Goal: Information Seeking & Learning: Compare options

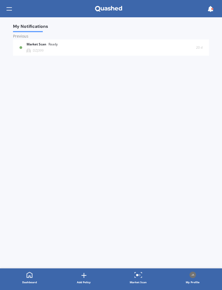
click at [170, 45] on div "Market Scan Ready DZJ399" at bounding box center [111, 47] width 169 height 10
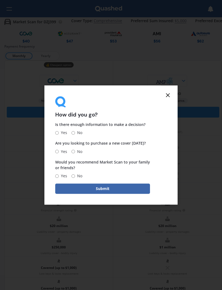
click at [170, 92] on div "How did you go? Is there enough information to make a decision? Yes No Are you …" at bounding box center [110, 145] width 133 height 120
click at [169, 95] on line at bounding box center [167, 95] width 3 height 3
click at [170, 96] on icon at bounding box center [167, 95] width 6 height 6
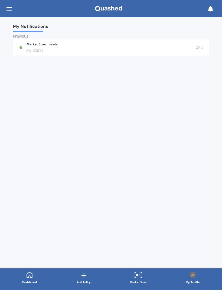
click at [21, 29] on span "My Notifications" at bounding box center [30, 27] width 35 height 7
click at [19, 35] on div "Previous" at bounding box center [111, 37] width 196 height 6
click at [15, 37] on div "Previous" at bounding box center [111, 37] width 196 height 6
click at [14, 37] on div "Previous" at bounding box center [111, 37] width 196 height 6
click at [8, 9] on div at bounding box center [8, 9] width 5 height 10
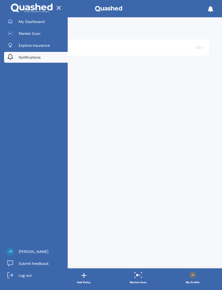
click at [59, 9] on icon at bounding box center [58, 7] width 7 height 7
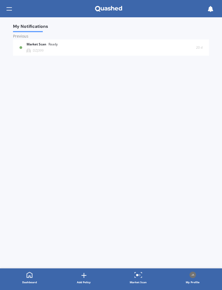
click at [209, 11] on icon at bounding box center [210, 9] width 6 height 6
click at [41, 46] on b "Market Scan" at bounding box center [38, 44] width 22 height 4
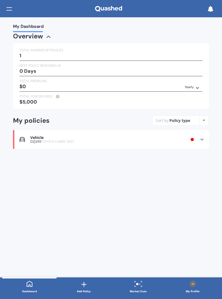
click at [204, 137] on icon at bounding box center [201, 139] width 5 height 5
click at [203, 151] on icon at bounding box center [202, 152] width 4 height 3
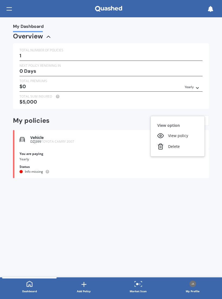
click at [179, 131] on div "View policy" at bounding box center [178, 135] width 54 height 11
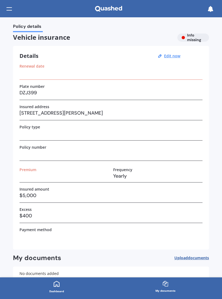
click at [174, 56] on u "Edit now" at bounding box center [172, 55] width 16 height 5
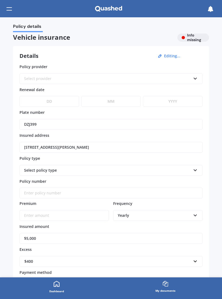
click at [202, 165] on div "Select policy type" at bounding box center [110, 170] width 183 height 11
click at [197, 167] on icon at bounding box center [195, 169] width 5 height 4
click at [195, 167] on icon at bounding box center [195, 169] width 5 height 4
click at [194, 76] on icon at bounding box center [195, 78] width 5 height 4
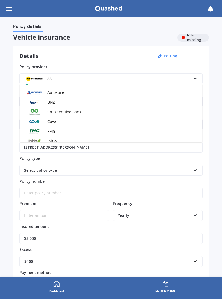
scroll to position [74, 0]
click at [52, 101] on span "BNZ" at bounding box center [51, 102] width 8 height 5
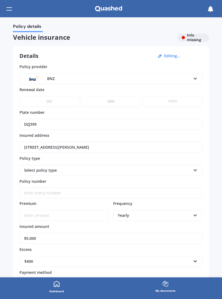
click at [58, 99] on select "DD 01 02 03 04 05 06 07 08 09 10 11 12 13 14 15 16 17 18 19 20 21 22 23 24 25 2…" at bounding box center [49, 101] width 60 height 11
select select "23"
click at [61, 263] on input "text" at bounding box center [109, 261] width 178 height 10
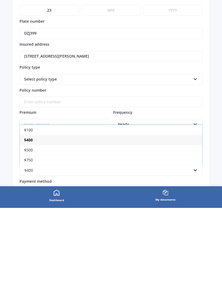
click at [111, 226] on div "$400" at bounding box center [111, 231] width 182 height 10
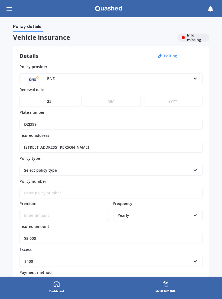
click at [195, 168] on icon at bounding box center [195, 169] width 5 height 4
click at [46, 200] on span "Supreme Cover" at bounding box center [38, 199] width 28 height 5
click at [73, 189] on input "Policy number" at bounding box center [110, 193] width 183 height 11
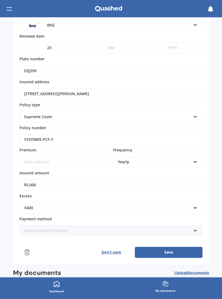
scroll to position [53, 0]
type input "31070805-PCF-3"
click at [195, 160] on icon at bounding box center [195, 161] width 5 height 4
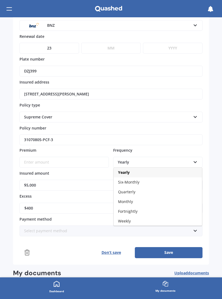
click at [131, 199] on span "Monthly" at bounding box center [125, 201] width 15 height 5
click at [71, 157] on input "Premium" at bounding box center [63, 162] width 89 height 11
type input "$54.03"
click at [64, 180] on input "$5,000" at bounding box center [110, 185] width 183 height 11
type input "$5,500"
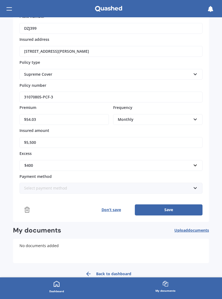
scroll to position [96, 0]
click at [199, 184] on div "Select payment method Direct debit - bank account Direct debit - credit/debit c…" at bounding box center [110, 188] width 183 height 11
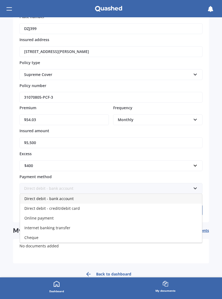
click at [67, 196] on span "Direct debit - bank account" at bounding box center [48, 198] width 49 height 5
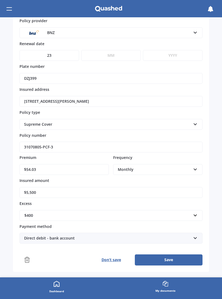
scroll to position [46, 0]
click at [45, 52] on select "DD 01 02 03 04 05 06 07 08 09 10 11 12 13 14 15 16 17 18 19 20 21 22 23 24 25 2…" at bounding box center [49, 55] width 60 height 11
select select "20"
click at [130, 51] on select "MM 01 02 03 04 05 06 07 08 09 10 11 12" at bounding box center [111, 55] width 60 height 11
select select "09"
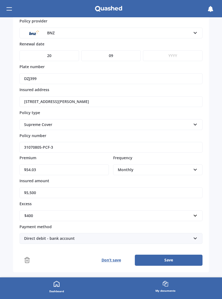
click at [169, 54] on select "YYYY 2027 2026 2025 2024 2023 2022 2021 2020 2019 2018 2017 2016 2015 2014 2013…" at bounding box center [173, 55] width 60 height 11
select select "2025"
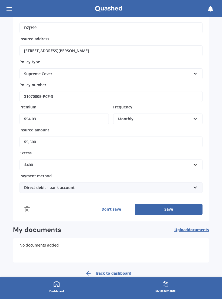
scroll to position [96, 0]
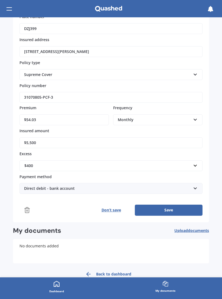
click at [178, 205] on button "Save" at bounding box center [169, 210] width 68 height 11
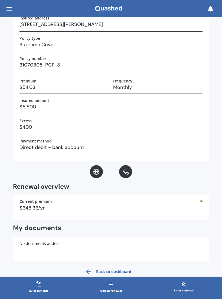
scroll to position [89, 0]
click at [118, 269] on link "Back to dashboard" at bounding box center [106, 271] width 49 height 13
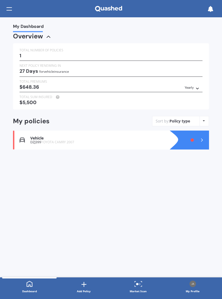
click at [138, 285] on icon at bounding box center [138, 284] width 8 height 6
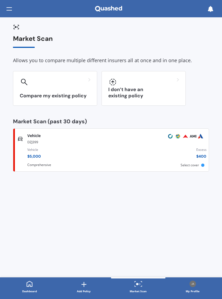
click at [58, 86] on div "Compare my existing policy" at bounding box center [55, 88] width 84 height 35
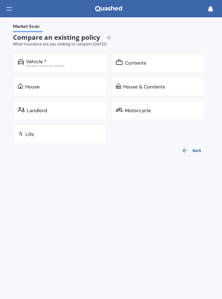
click at [74, 56] on div "Vehicle * Excludes commercial vehicles" at bounding box center [60, 62] width 94 height 19
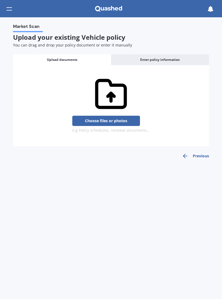
click at [203, 155] on button "Previous" at bounding box center [195, 156] width 27 height 6
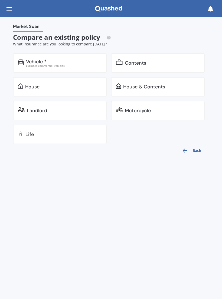
click at [200, 147] on button "Back" at bounding box center [191, 150] width 26 height 13
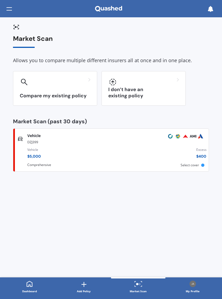
click at [198, 163] on span "Select cover" at bounding box center [189, 165] width 18 height 5
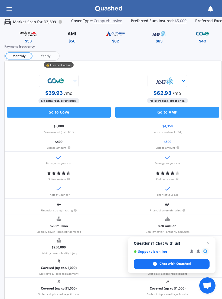
click at [48, 54] on span "Yearly" at bounding box center [45, 55] width 26 height 7
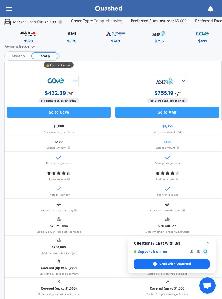
click at [18, 57] on span "Monthly" at bounding box center [18, 55] width 26 height 7
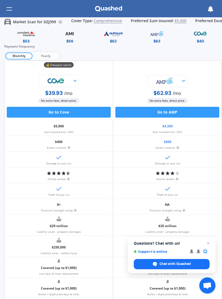
click at [11, 9] on div at bounding box center [8, 9] width 5 height 10
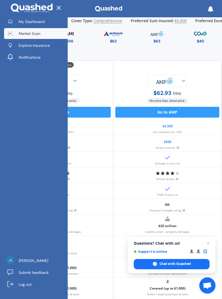
click at [28, 45] on span "Explore insurance" at bounding box center [34, 45] width 31 height 5
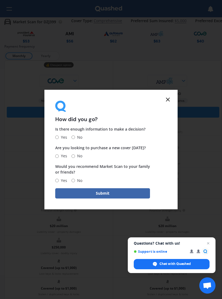
click at [59, 136] on label "Yes" at bounding box center [61, 137] width 12 height 6
click at [59, 136] on input "Yes" at bounding box center [57, 138] width 4 height 4
radio input "true"
click at [75, 156] on input "No" at bounding box center [73, 156] width 4 height 4
radio input "true"
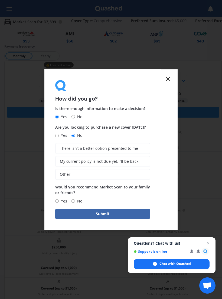
click at [66, 174] on span "Other" at bounding box center [65, 174] width 11 height 5
click at [0, 0] on input "Other" at bounding box center [0, 0] width 0 height 0
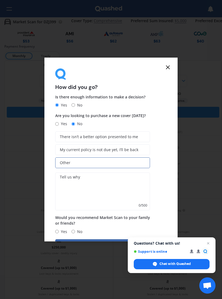
click at [67, 146] on label "My current policy is not due yet, I’ll be back" at bounding box center [102, 149] width 95 height 11
click at [0, 0] on input "My current policy is not due yet, I’ll be back" at bounding box center [0, 0] width 0 height 0
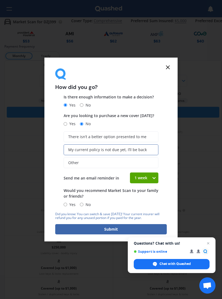
click at [169, 64] on icon at bounding box center [167, 67] width 6 height 6
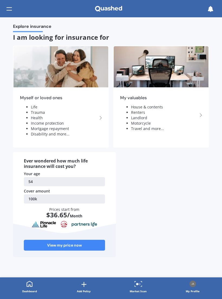
click at [11, 8] on div at bounding box center [8, 9] width 5 height 10
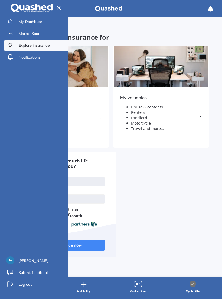
click at [27, 19] on span "My Dashboard" at bounding box center [32, 21] width 26 height 5
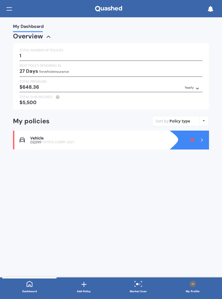
click at [49, 34] on icon at bounding box center [48, 37] width 6 height 6
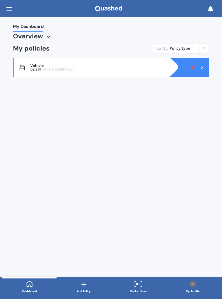
click at [48, 38] on icon at bounding box center [48, 37] width 6 height 6
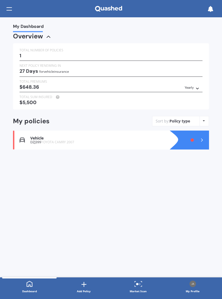
click at [88, 283] on link "Add Policy" at bounding box center [84, 287] width 54 height 19
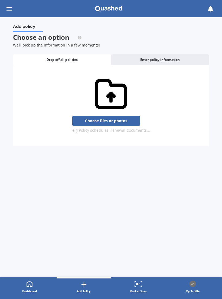
click at [182, 60] on div "Enter policy information" at bounding box center [160, 59] width 98 height 11
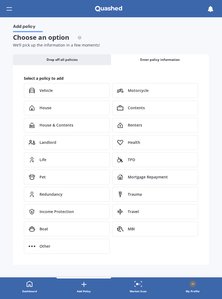
click at [157, 106] on div "Contents" at bounding box center [155, 107] width 86 height 15
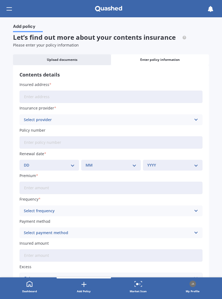
click at [171, 93] on input "Insured address" at bounding box center [110, 97] width 183 height 12
type input "[STREET_ADDRESS][PERSON_NAME]"
click at [197, 117] on icon at bounding box center [195, 120] width 5 height 6
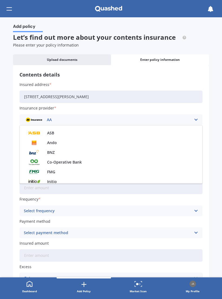
scroll to position [38, 0]
click at [52, 150] on span "BNZ" at bounding box center [51, 151] width 8 height 4
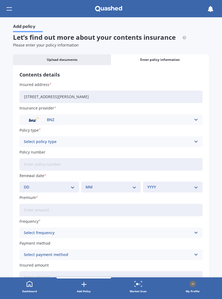
click at [200, 138] on div "Select policy type PremierCare Contents" at bounding box center [110, 141] width 183 height 11
click at [193, 149] on div "PremierCare Contents" at bounding box center [111, 152] width 182 height 10
click at [79, 158] on input "Policy number" at bounding box center [110, 164] width 183 height 12
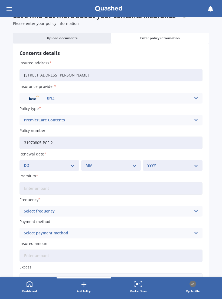
scroll to position [32, 0]
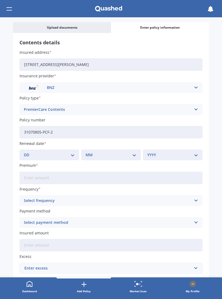
type input "31070805-PCF-2"
click at [72, 153] on select "DD 01 02 03 04 05 06 07 08 09 10 11 12 13 14 15 16 17 18 19 20 21 22 23 24 25 2…" at bounding box center [49, 155] width 51 height 6
select select "20"
click at [134, 152] on select "MM 01 02 03 04 05 06 07 08 09 10 11 12" at bounding box center [110, 155] width 51 height 6
select select "09"
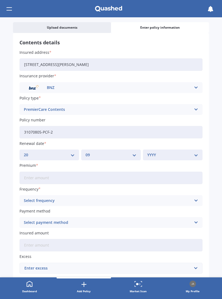
click at [197, 152] on select "YYYY 2027 2026 2025 2024 2023 2022 2021 2020 2019 2018 2017 2016 2015 2014 2013…" at bounding box center [172, 155] width 51 height 6
select select "2025"
click at [177, 174] on input "Premium" at bounding box center [110, 178] width 183 height 12
click at [46, 174] on input "$110.00" at bounding box center [110, 178] width 183 height 12
type input "$110.93"
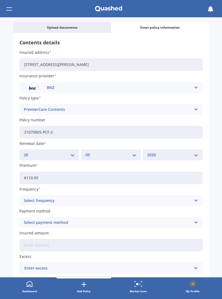
click at [196, 198] on icon at bounding box center [195, 201] width 5 height 6
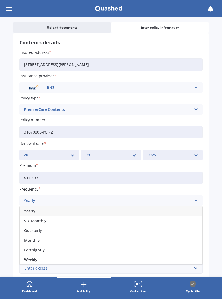
click at [35, 239] on span "Monthly" at bounding box center [32, 241] width 16 height 4
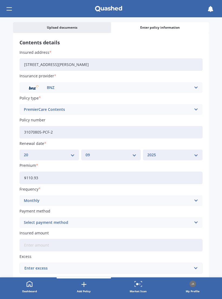
click at [195, 220] on icon at bounding box center [195, 223] width 5 height 6
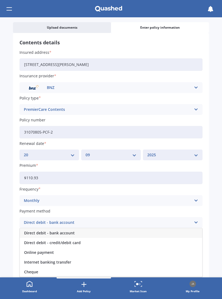
click at [69, 231] on span "Direct debit - bank account" at bounding box center [49, 233] width 51 height 4
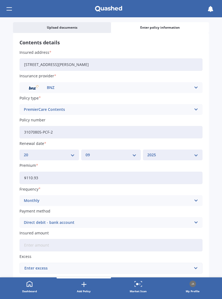
click at [185, 241] on input "Insured amount" at bounding box center [110, 245] width 183 height 12
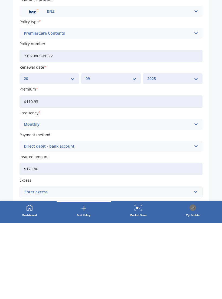
type input "$171,802"
click at [195, 263] on input "text" at bounding box center [109, 268] width 178 height 10
click at [32, 277] on span "$250" at bounding box center [28, 279] width 9 height 4
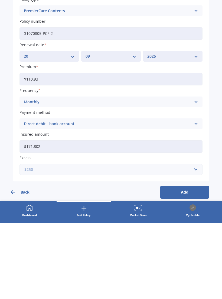
scroll to position [54, 0]
click at [197, 241] on input "text" at bounding box center [109, 246] width 178 height 10
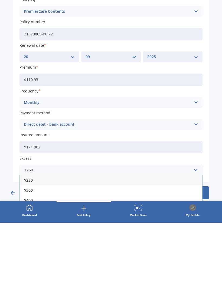
click at [32, 255] on span "$250" at bounding box center [28, 257] width 9 height 4
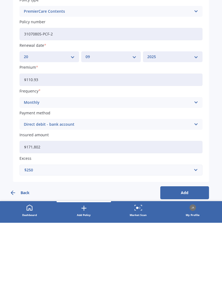
click at [199, 241] on div "$250 $250 $300 $400 $500 $750 $1,000 $2,000" at bounding box center [110, 246] width 183 height 11
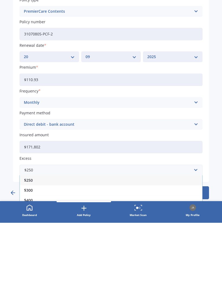
click at [31, 255] on span "$250" at bounding box center [28, 257] width 9 height 4
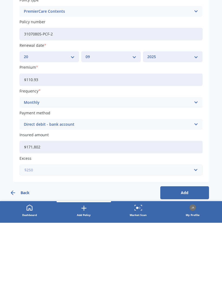
type input "W"
type input "250"
click at [28, 255] on b "250" at bounding box center [29, 257] width 6 height 4
click at [195, 263] on button "Add" at bounding box center [184, 269] width 49 height 13
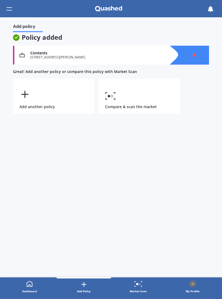
scroll to position [0, 0]
click at [149, 98] on link "Compare & scan the market" at bounding box center [138, 96] width 81 height 35
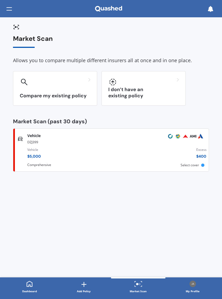
click at [69, 84] on div at bounding box center [55, 82] width 71 height 9
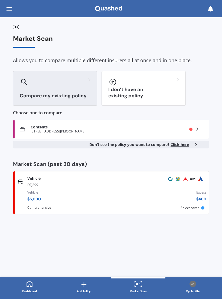
click at [199, 124] on div "Contents [STREET_ADDRESS][PERSON_NAME] Provider Renewal date [DATE] Premium $1,…" at bounding box center [111, 129] width 196 height 19
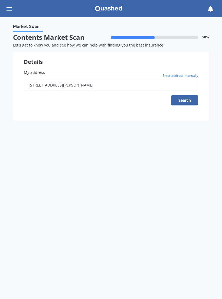
click at [195, 98] on button "Search" at bounding box center [184, 100] width 27 height 10
type input "[STREET_ADDRESS][PERSON_NAME]"
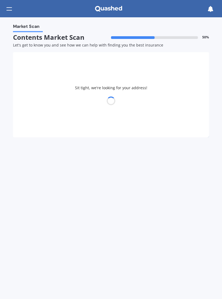
select select "09"
select select "12"
select select "1970"
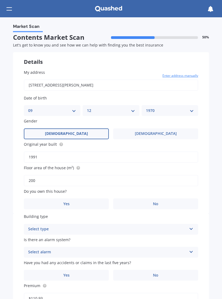
click at [75, 130] on label "[DEMOGRAPHIC_DATA]" at bounding box center [66, 133] width 85 height 11
click at [0, 0] on input "[DEMOGRAPHIC_DATA]" at bounding box center [0, 0] width 0 height 0
click at [62, 199] on label "Yes" at bounding box center [66, 204] width 85 height 11
click at [0, 0] on input "Yes" at bounding box center [0, 0] width 0 height 0
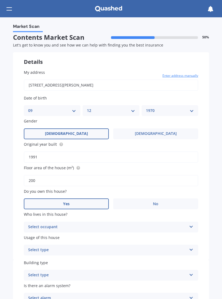
click at [193, 224] on icon at bounding box center [191, 226] width 5 height 4
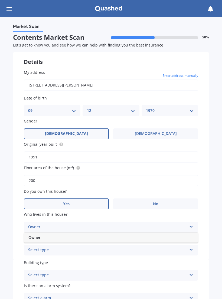
click at [36, 236] on span "Owner" at bounding box center [34, 237] width 12 height 5
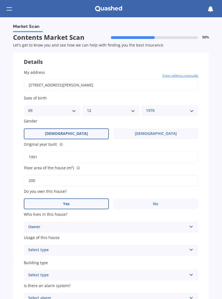
click at [191, 239] on div "Usage of this house Select type Permanent Holiday (without tenancy)" at bounding box center [111, 245] width 174 height 21
click at [192, 247] on icon at bounding box center [191, 249] width 5 height 4
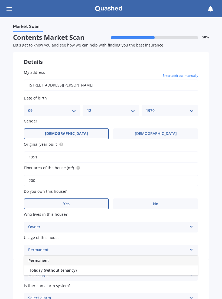
click at [38, 258] on span "Permanent" at bounding box center [38, 260] width 21 height 5
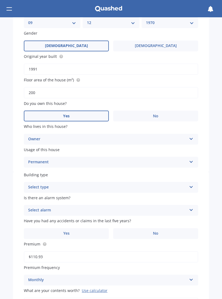
scroll to position [90, 0]
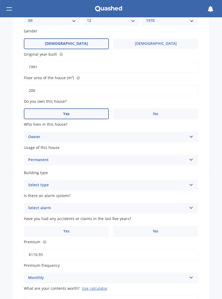
click at [191, 182] on icon at bounding box center [191, 184] width 5 height 4
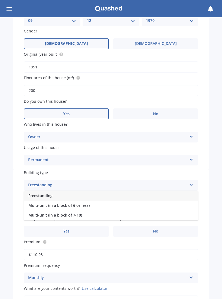
click at [42, 193] on span "Freestanding" at bounding box center [40, 195] width 24 height 5
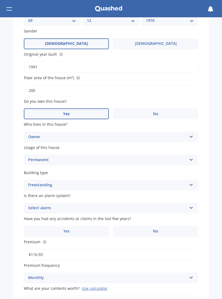
click at [193, 205] on icon at bounding box center [191, 207] width 5 height 4
click at [34, 233] on div "No" at bounding box center [111, 238] width 174 height 10
click at [153, 229] on span "No" at bounding box center [155, 231] width 5 height 5
click at [0, 0] on input "No" at bounding box center [0, 0] width 0 height 0
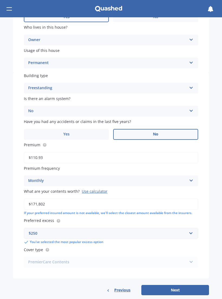
scroll to position [187, 0]
click at [181, 285] on button "Next" at bounding box center [175, 290] width 68 height 10
select select "09"
select select "12"
select select "1970"
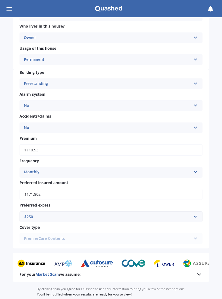
scroll to position [174, 0]
click at [197, 233] on div "PremierCare Contents PremierCare Contents" at bounding box center [110, 238] width 183 height 11
click at [196, 233] on div "PremierCare Contents PremierCare Contents" at bounding box center [110, 238] width 183 height 11
click at [200, 271] on icon at bounding box center [199, 274] width 6 height 6
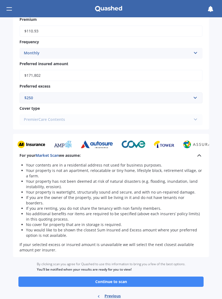
scroll to position [293, 0]
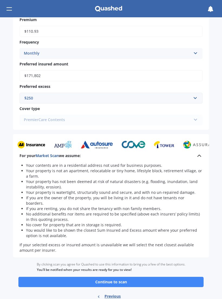
click at [173, 277] on button "Continue to scan" at bounding box center [110, 282] width 185 height 10
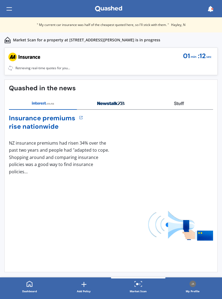
click at [136, 286] on icon at bounding box center [138, 284] width 8 height 6
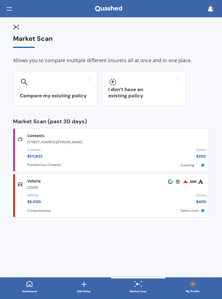
click at [50, 86] on div "Compare my existing policy" at bounding box center [55, 88] width 84 height 35
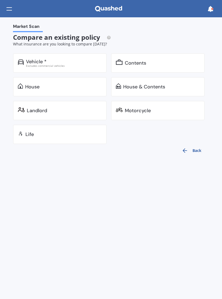
click at [156, 65] on div "Contents" at bounding box center [158, 62] width 94 height 19
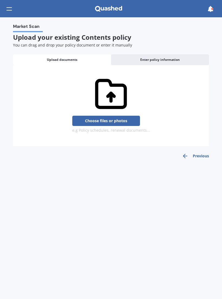
click at [172, 61] on div "Enter policy information" at bounding box center [160, 59] width 98 height 11
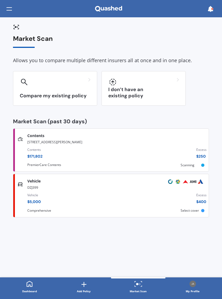
click at [52, 146] on div "Contents $ 171,802 Excess $ 250" at bounding box center [116, 154] width 179 height 18
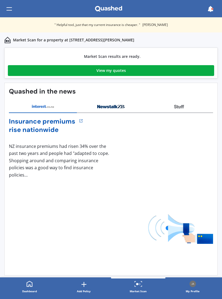
click at [91, 71] on link "View my quotes" at bounding box center [111, 70] width 206 height 11
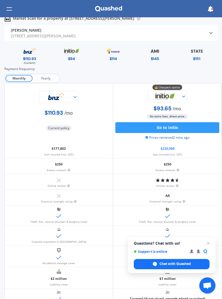
scroll to position [4, 0]
click at [183, 94] on div at bounding box center [166, 96] width 39 height 12
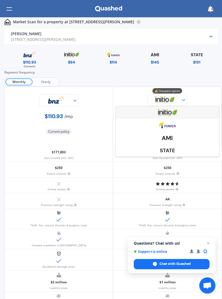
scroll to position [0, 0]
click at [140, 114] on div at bounding box center [167, 112] width 103 height 13
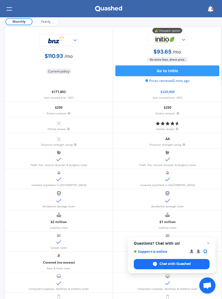
scroll to position [61, 0]
click at [210, 240] on span "Open chat" at bounding box center [208, 243] width 6 height 6
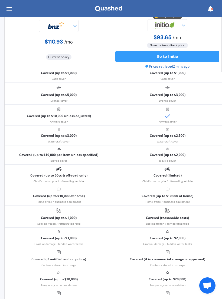
scroll to position [392, 0]
click at [57, 136] on p "Covered (up to $3,000)" at bounding box center [59, 136] width 36 height 8
click at [53, 137] on p "Covered (up to $3,000)" at bounding box center [59, 136] width 36 height 8
click at [181, 135] on p "Covered (up to $2,500)" at bounding box center [168, 136] width 36 height 8
click at [180, 135] on p "Covered (up to $2,500)" at bounding box center [168, 136] width 36 height 8
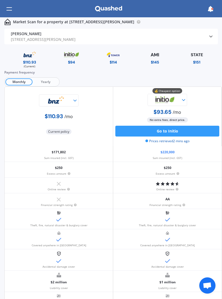
scroll to position [0, 0]
click at [210, 39] on div at bounding box center [210, 36] width 5 height 5
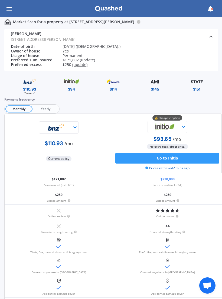
click at [51, 110] on span "Yearly" at bounding box center [45, 108] width 26 height 7
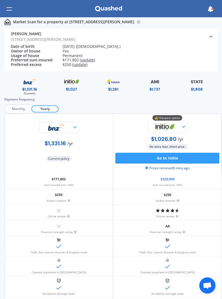
click at [17, 106] on span "Monthly" at bounding box center [18, 108] width 26 height 7
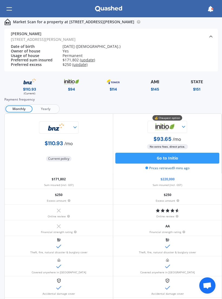
click at [51, 106] on span "Yearly" at bounding box center [45, 108] width 26 height 7
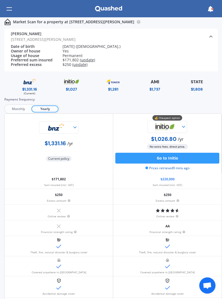
click at [210, 37] on icon at bounding box center [210, 36] width 5 height 5
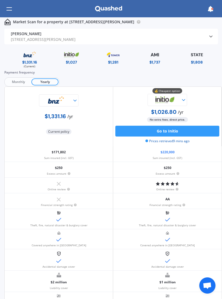
click at [210, 8] on icon at bounding box center [210, 9] width 6 height 6
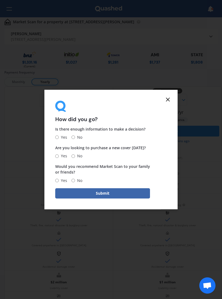
click at [168, 103] on icon at bounding box center [167, 99] width 6 height 6
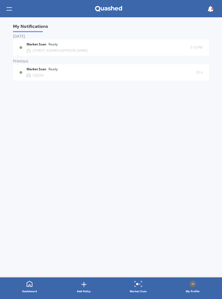
click at [170, 103] on div "My Notifications [DATE] Market Scan Ready [STREET_ADDRESS][PERSON_NAME] 5:18 PM…" at bounding box center [111, 147] width 222 height 260
click at [35, 74] on div "DZJ399" at bounding box center [38, 76] width 11 height 4
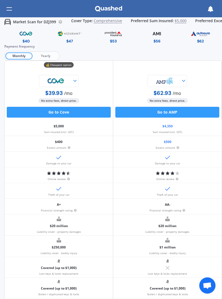
click at [31, 21] on p "Market Scan for DZJ399" at bounding box center [34, 21] width 43 height 5
click at [11, 9] on div at bounding box center [8, 9] width 5 height 10
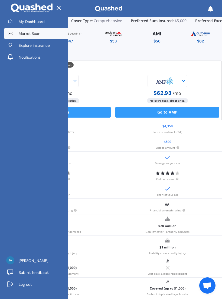
click at [28, 22] on span "My Dashboard" at bounding box center [32, 21] width 26 height 5
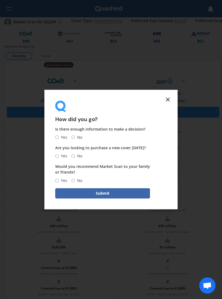
click at [58, 137] on input "Yes" at bounding box center [57, 138] width 4 height 4
radio input "true"
click at [58, 154] on input "Yes" at bounding box center [57, 156] width 4 height 4
radio input "true"
click at [57, 181] on input "Yes" at bounding box center [57, 181] width 4 height 4
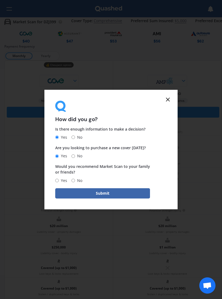
radio input "true"
click at [73, 192] on button "Submit" at bounding box center [102, 193] width 95 height 10
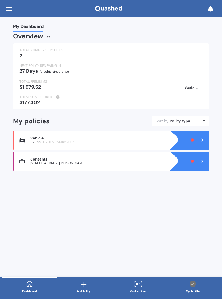
click at [197, 87] on icon at bounding box center [197, 87] width 4 height 3
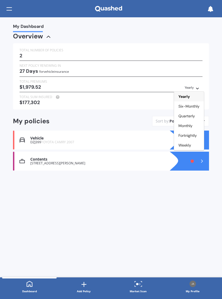
click at [191, 94] on div "Yearly" at bounding box center [189, 97] width 30 height 10
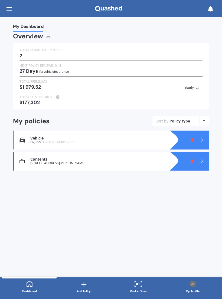
click at [202, 139] on polyline at bounding box center [201, 140] width 1 height 3
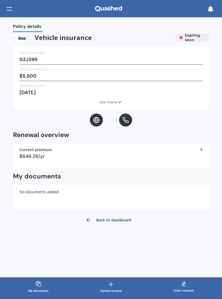
click at [11, 9] on div at bounding box center [8, 9] width 5 height 10
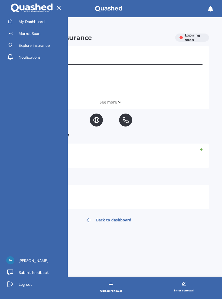
click at [26, 33] on span "Market Scan" at bounding box center [30, 33] width 22 height 5
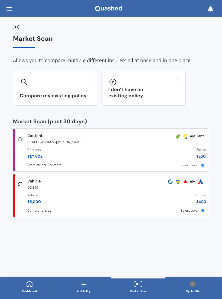
click at [28, 86] on div "Compare my existing policy" at bounding box center [55, 88] width 84 height 35
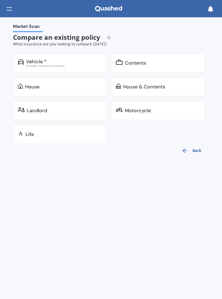
click at [34, 61] on div "Vehicle *" at bounding box center [36, 61] width 21 height 5
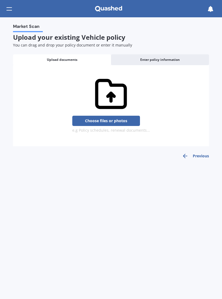
click at [186, 56] on div "Enter policy information" at bounding box center [160, 59] width 98 height 11
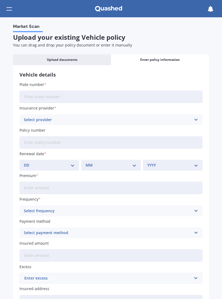
click at [29, 97] on input "Plate number" at bounding box center [110, 97] width 183 height 12
type input "PGE376"
click at [200, 115] on div "Select provider AA AMI AMP ANZ ASB Aioi Nissay Dowa Ando Assurant Autosure BNZ …" at bounding box center [110, 119] width 183 height 11
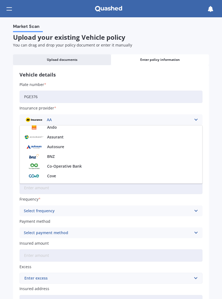
scroll to position [62, 0]
click at [53, 156] on span "BNZ" at bounding box center [51, 156] width 8 height 4
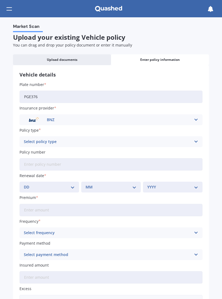
click at [195, 140] on icon at bounding box center [195, 142] width 5 height 6
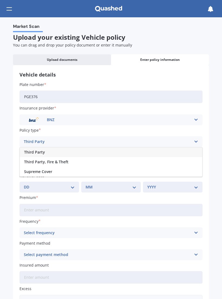
click at [44, 170] on span "Supreme Cover" at bounding box center [38, 172] width 28 height 4
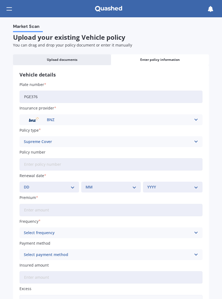
click at [70, 186] on select "DD 01 02 03 04 05 06 07 08 09 10 11 12 13 14 15 16 17 18 19 20 21 22 23 24 25 2…" at bounding box center [49, 187] width 51 height 6
select select "20"
click at [133, 186] on select "MM 01 02 03 04 05 06 07 08 09 10 11 12" at bounding box center [110, 187] width 51 height 6
select select "09"
click at [197, 184] on select "YYYY 2027 2026 2025 2024 2023 2022 2021 2020 2019 2018 2017 2016 2015 2014 2013…" at bounding box center [172, 187] width 51 height 6
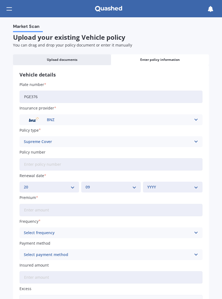
select select "2025"
click at [156, 205] on input "Premium" at bounding box center [110, 210] width 183 height 12
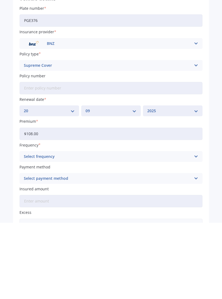
click at [48, 204] on input "$108.00" at bounding box center [110, 210] width 183 height 12
type input "$108.42"
click at [200, 228] on div "Select frequency Yearly Six-Monthly Quarterly Monthly Fortnightly Weekly" at bounding box center [110, 233] width 183 height 11
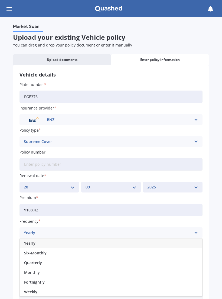
click at [36, 271] on span "Monthly" at bounding box center [32, 273] width 16 height 4
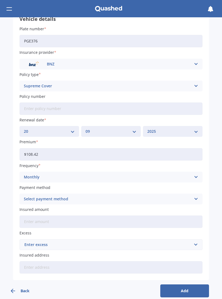
scroll to position [55, 0]
click at [197, 196] on icon at bounding box center [195, 199] width 5 height 6
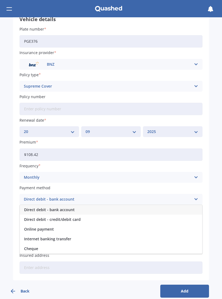
click at [67, 208] on span "Direct debit - bank account" at bounding box center [49, 210] width 51 height 4
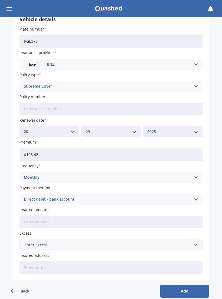
click at [169, 216] on input "Insured amount" at bounding box center [110, 222] width 183 height 12
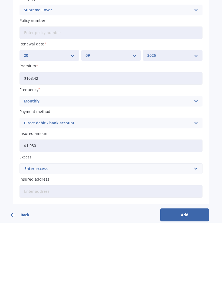
type input "$19,800"
click at [192, 240] on input "text" at bounding box center [109, 245] width 178 height 10
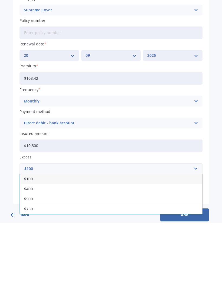
click at [32, 263] on span "$400" at bounding box center [28, 265] width 9 height 4
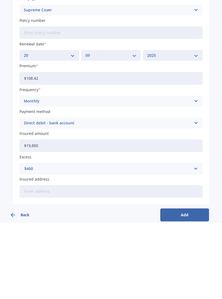
click at [106, 262] on input "Insured address" at bounding box center [110, 268] width 183 height 12
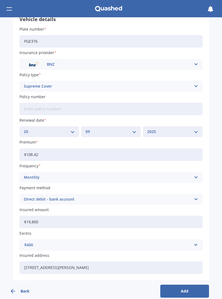
type input "[STREET_ADDRESS][PERSON_NAME]"
click at [190, 286] on button "Add" at bounding box center [184, 291] width 49 height 13
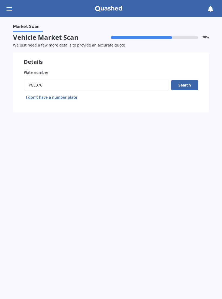
click at [187, 84] on button "Search" at bounding box center [184, 85] width 27 height 10
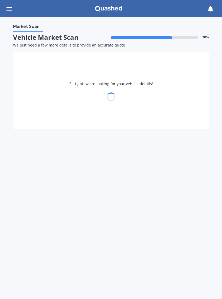
select select "TOYOTA"
select select "AQUA"
select select "09"
select select "12"
select select "1970"
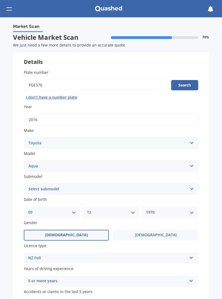
click at [190, 189] on select "Select submodel Hatchback Hybrid" at bounding box center [111, 189] width 174 height 11
select select "HYBRID"
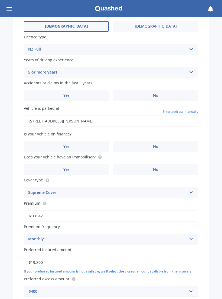
scroll to position [209, 0]
click at [70, 141] on label "Yes" at bounding box center [66, 146] width 85 height 11
click at [0, 0] on input "Yes" at bounding box center [0, 0] width 0 height 0
click at [69, 93] on span "Yes" at bounding box center [66, 95] width 6 height 5
click at [0, 0] on input "Yes" at bounding box center [0, 0] width 0 height 0
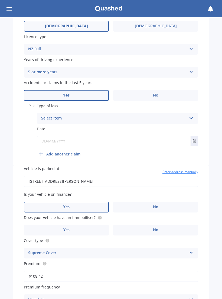
click at [163, 90] on label "No" at bounding box center [155, 95] width 85 height 11
click at [0, 0] on input "No" at bounding box center [0, 0] width 0 height 0
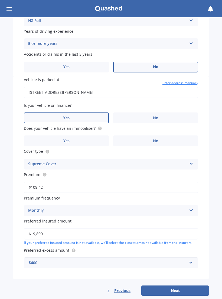
scroll to position [237, 0]
click at [159, 136] on label "No" at bounding box center [155, 141] width 85 height 11
click at [0, 0] on input "No" at bounding box center [0, 0] width 0 height 0
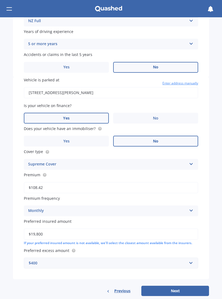
click at [190, 286] on button "Next" at bounding box center [175, 291] width 68 height 10
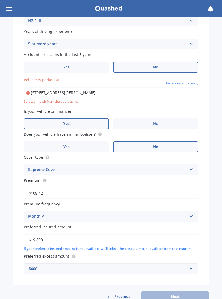
type input "[STREET_ADDRESS][PERSON_NAME]"
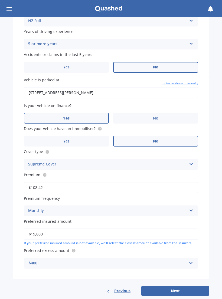
click at [187, 286] on button "Next" at bounding box center [175, 291] width 68 height 10
select select "09"
select select "12"
select select "1970"
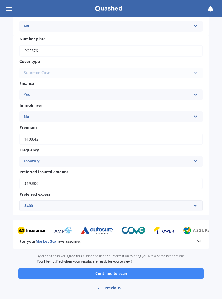
scroll to position [162, 0]
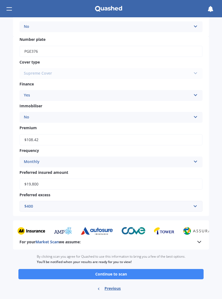
click at [145, 261] on div "By clicking scan you agree for Quashed to use this information to bring you a f…" at bounding box center [111, 259] width 149 height 19
click at [116, 269] on button "Continue to scan" at bounding box center [110, 274] width 185 height 10
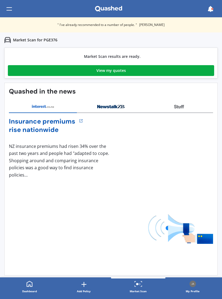
click at [103, 70] on div "View my quotes" at bounding box center [110, 70] width 29 height 11
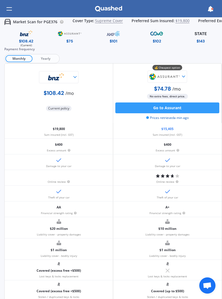
click at [9, 5] on div at bounding box center [8, 9] width 5 height 10
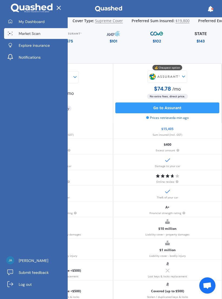
click at [46, 45] on span "Explore insurance" at bounding box center [34, 45] width 31 height 5
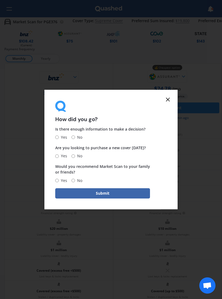
click at [168, 98] on icon at bounding box center [167, 99] width 6 height 6
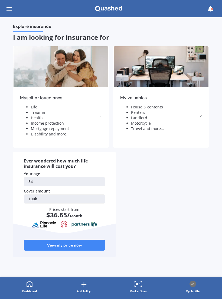
click at [101, 118] on polyline at bounding box center [101, 117] width 2 height 3
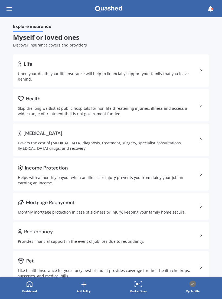
click at [200, 67] on icon at bounding box center [200, 70] width 6 height 6
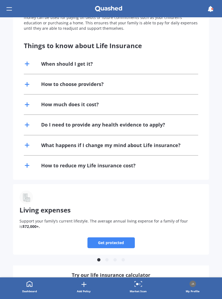
scroll to position [116, 0]
